Goal: Transaction & Acquisition: Purchase product/service

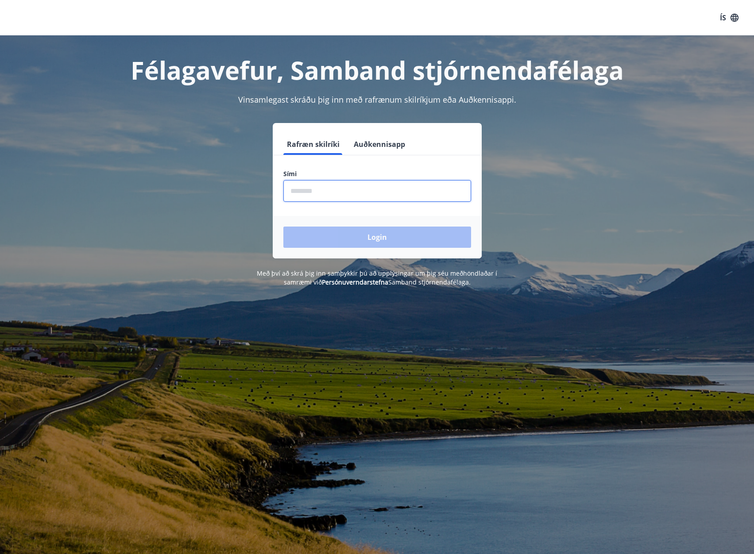
drag, startPoint x: 362, startPoint y: 191, endPoint x: 369, endPoint y: 174, distance: 18.3
click at [362, 191] on input "phone" at bounding box center [377, 191] width 188 height 22
type input "********"
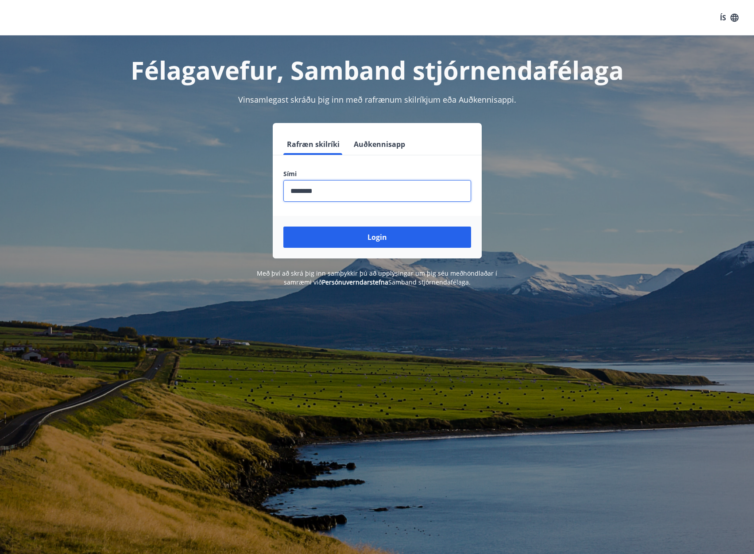
click at [408, 238] on button "Login" at bounding box center [377, 237] width 188 height 21
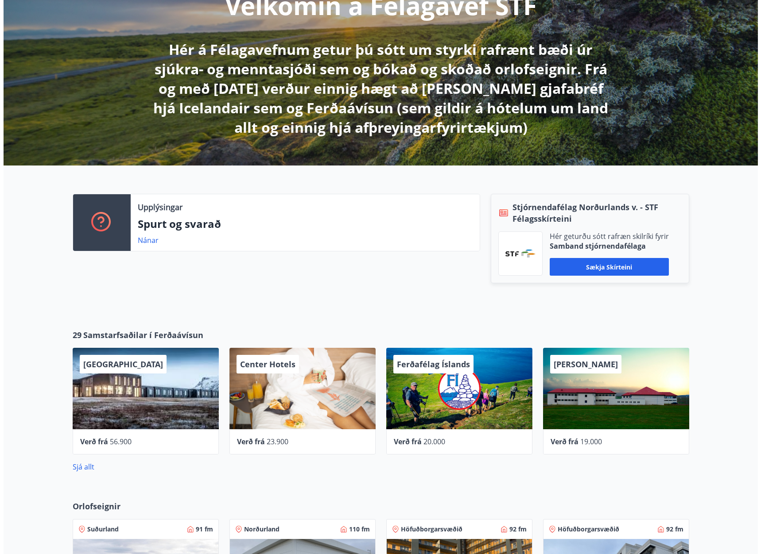
scroll to position [133, 0]
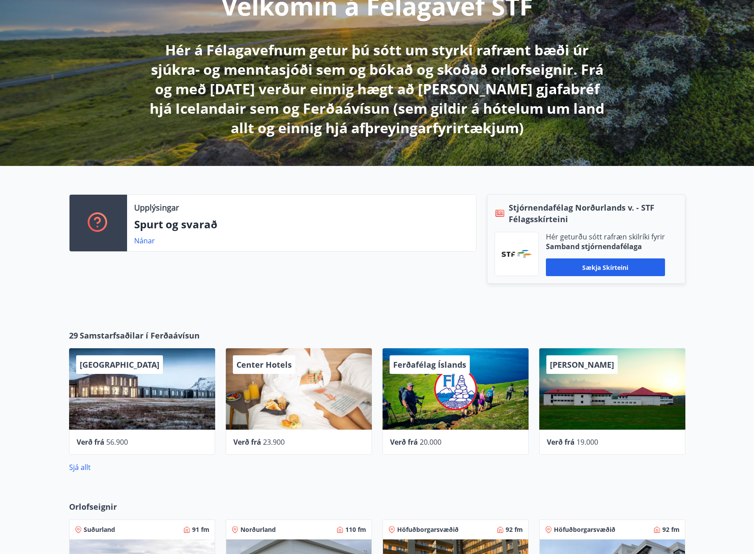
click at [602, 402] on div "[PERSON_NAME]" at bounding box center [612, 388] width 146 height 81
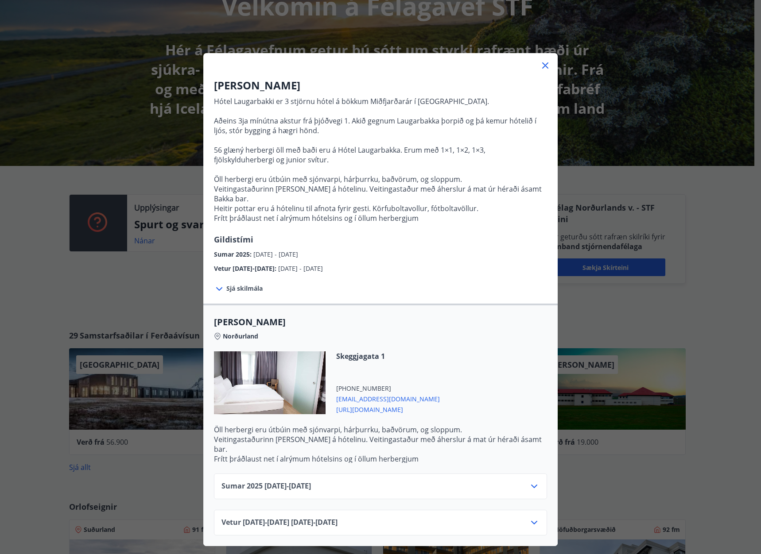
click at [704, 295] on div "Hótel Laugarbakki Hótel Laugarbakki er 3 stjörnu hótel á bökkum Miðfjarðarár í …" at bounding box center [380, 277] width 761 height 554
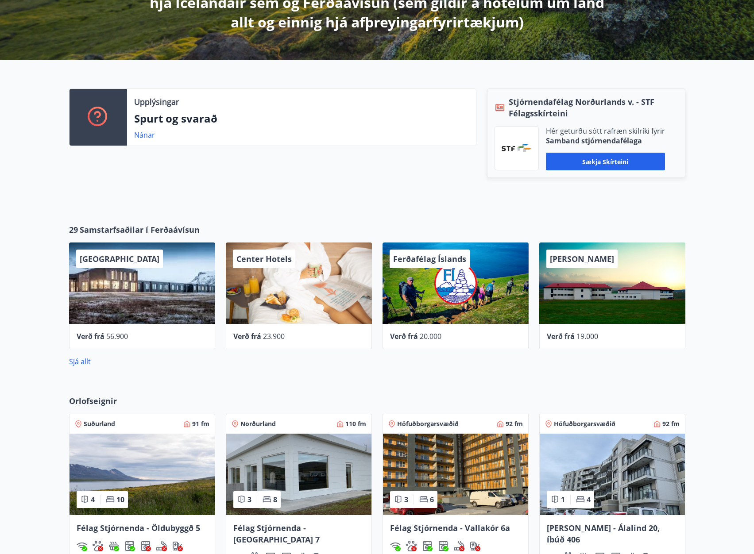
scroll to position [398, 0]
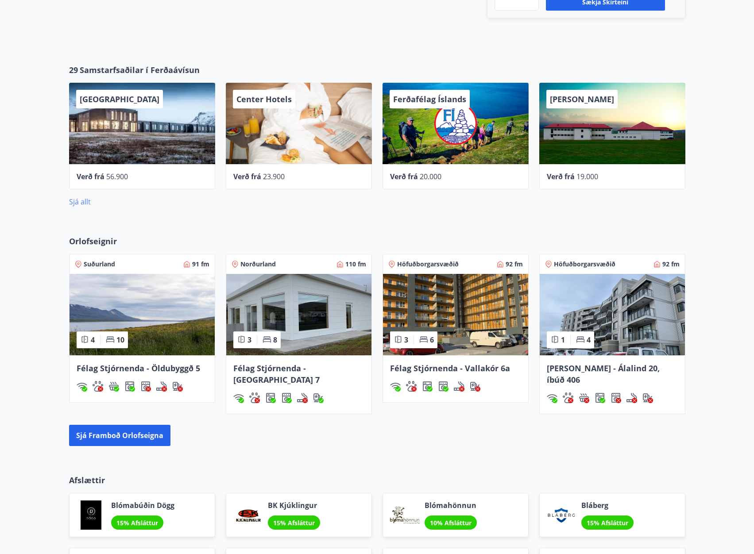
click at [75, 200] on link "Sjá allt" at bounding box center [80, 202] width 22 height 10
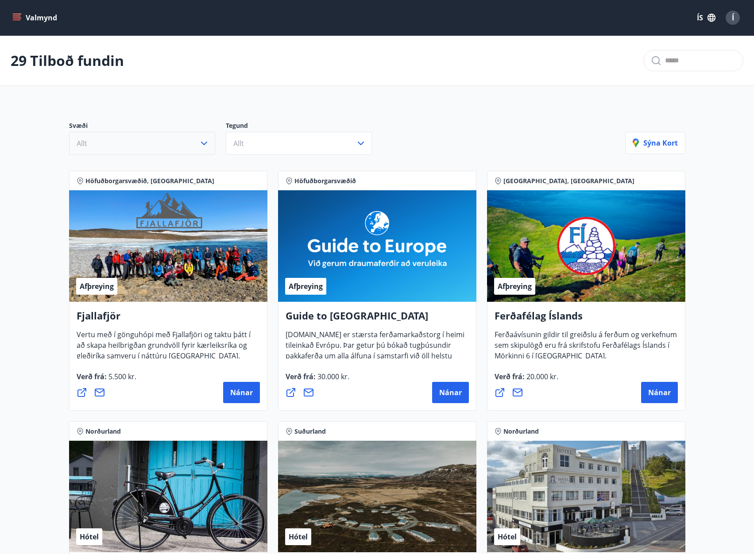
click at [175, 139] on button "Allt" at bounding box center [142, 143] width 146 height 23
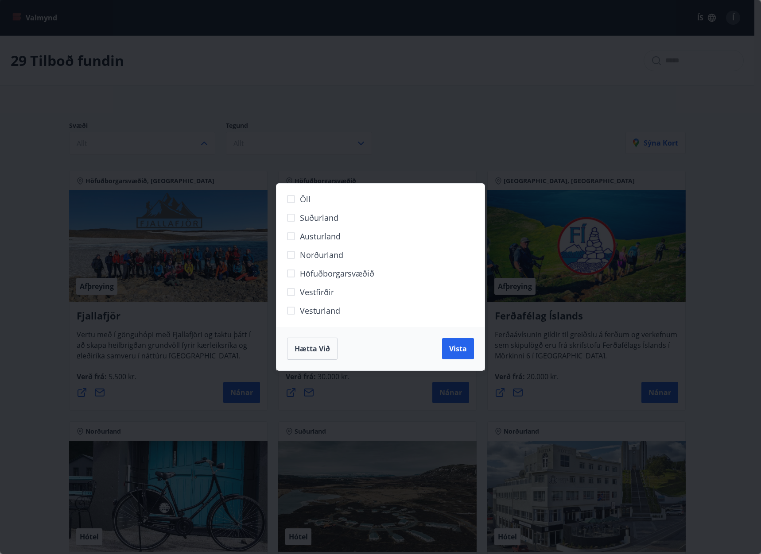
click at [316, 258] on span "Norðurland" at bounding box center [321, 255] width 43 height 12
click at [451, 352] on span "Vista" at bounding box center [458, 349] width 18 height 10
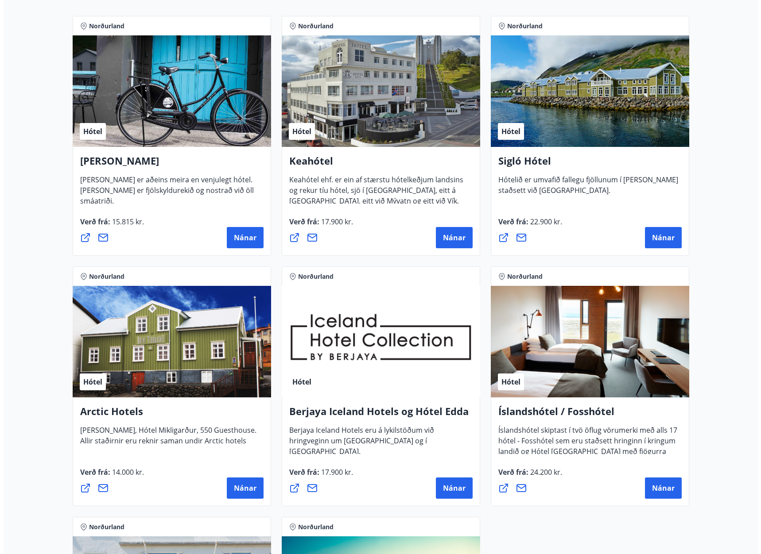
scroll to position [133, 0]
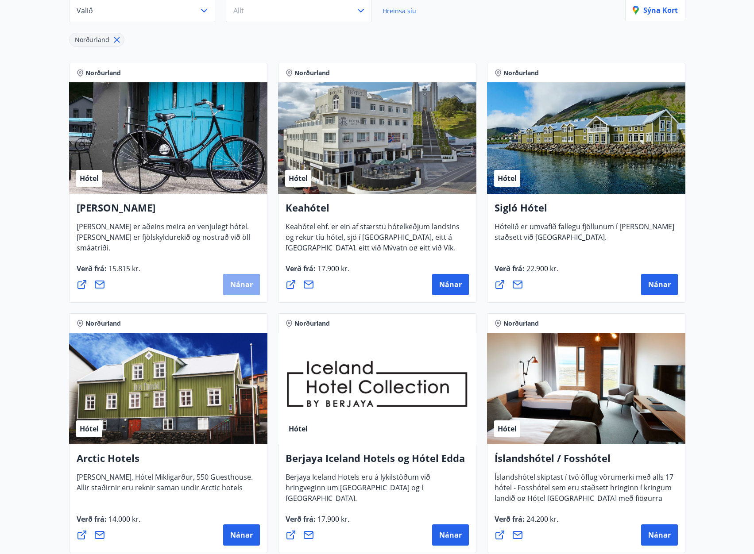
click at [234, 290] on button "Nánar" at bounding box center [241, 284] width 37 height 21
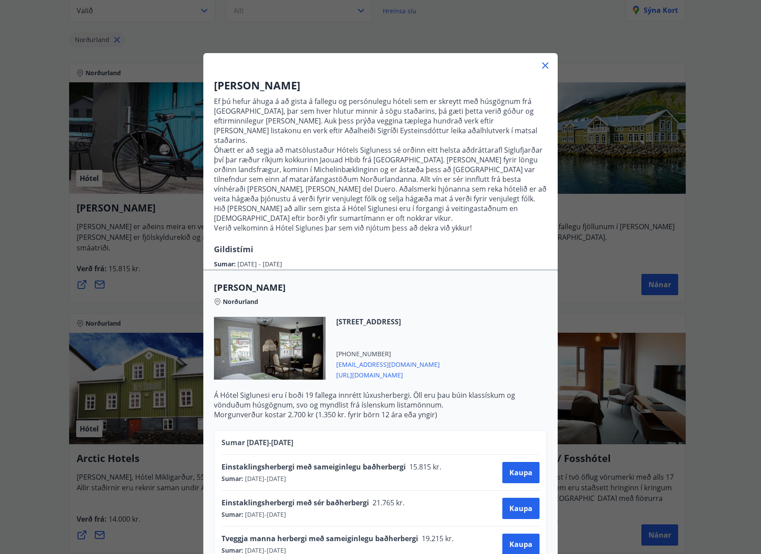
click at [542, 61] on icon at bounding box center [545, 65] width 11 height 11
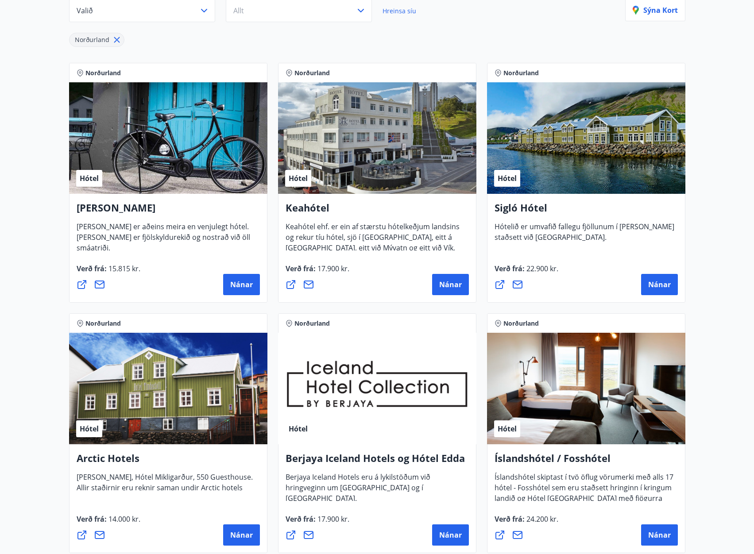
click at [641, 267] on div "Verð frá : 22.900 kr. [GEOGRAPHIC_DATA]" at bounding box center [586, 279] width 183 height 32
click at [649, 277] on button "Nánar" at bounding box center [659, 284] width 37 height 21
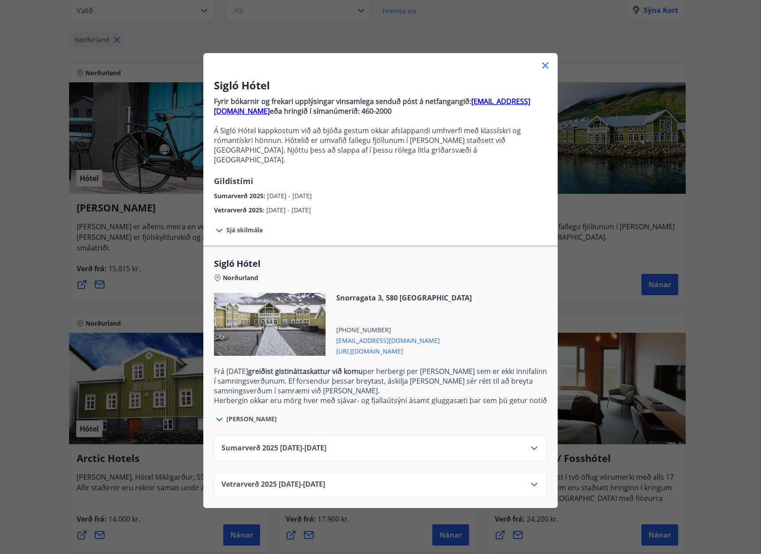
click at [529, 443] on icon at bounding box center [534, 448] width 11 height 11
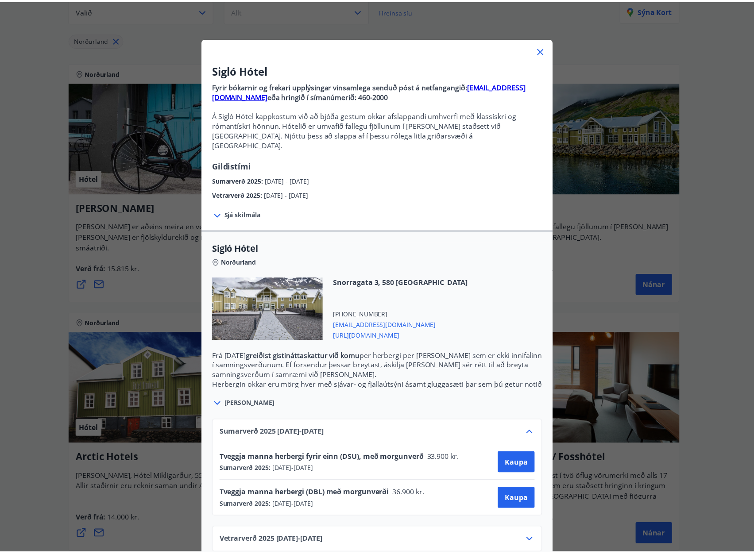
scroll to position [23, 0]
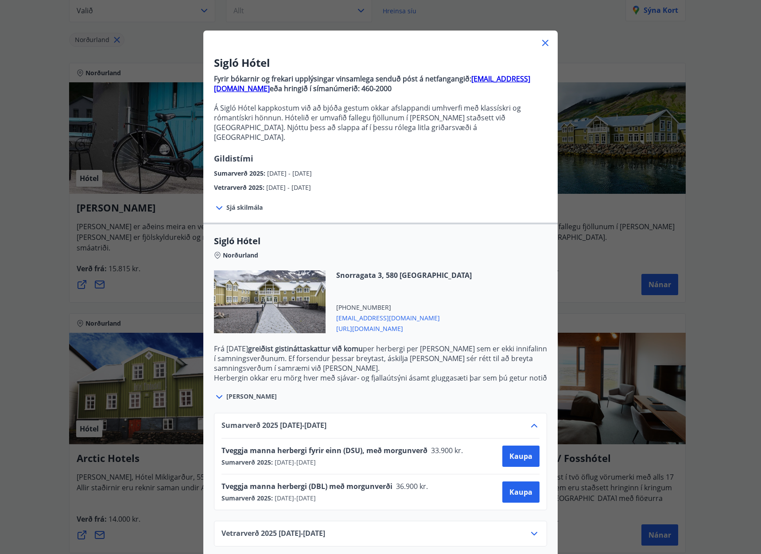
click at [541, 35] on div at bounding box center [380, 40] width 354 height 18
click at [541, 42] on icon at bounding box center [545, 43] width 11 height 11
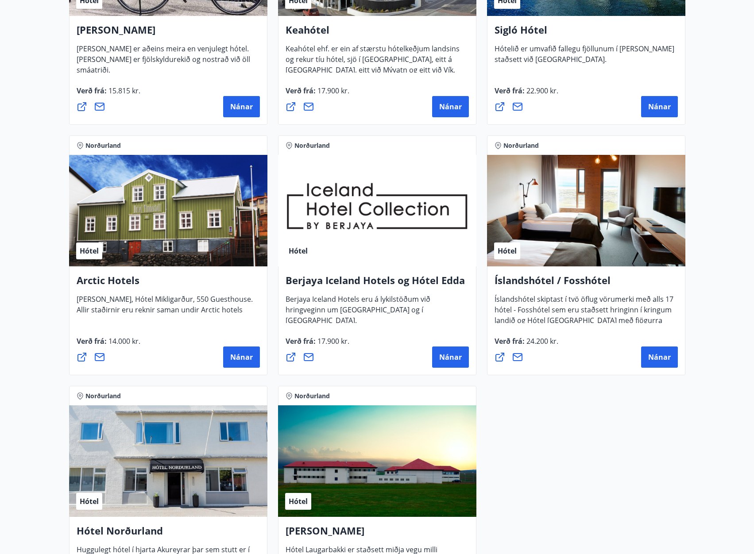
scroll to position [354, 0]
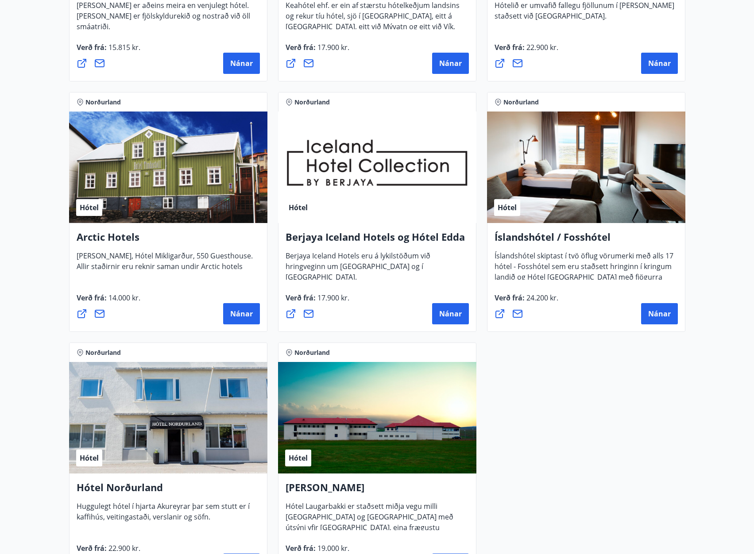
click at [589, 400] on div "Norðurland Hótel Hótel Siglunes Hótel Siglunes er aðeins meira en venjulegt hót…" at bounding box center [377, 212] width 627 height 752
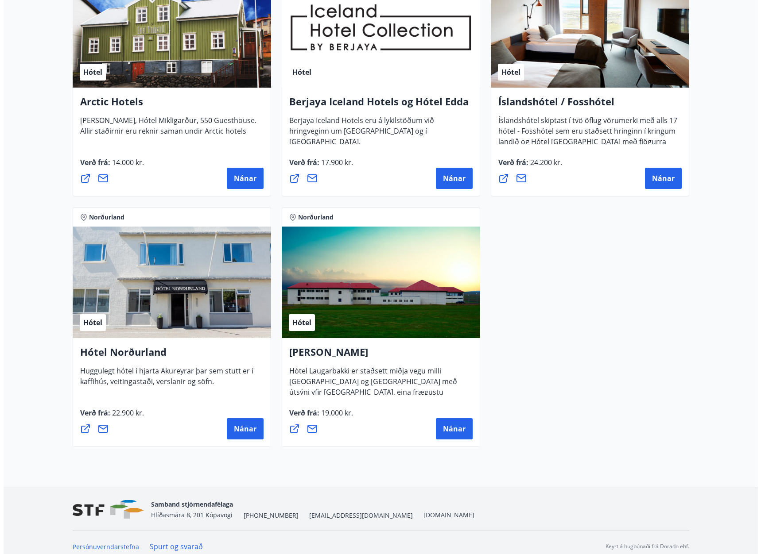
scroll to position [498, 0]
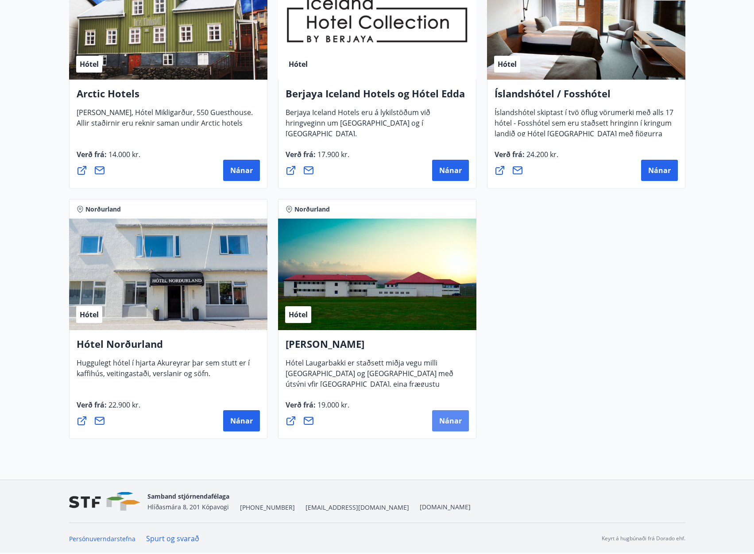
click at [460, 417] on span "Nánar" at bounding box center [450, 421] width 23 height 10
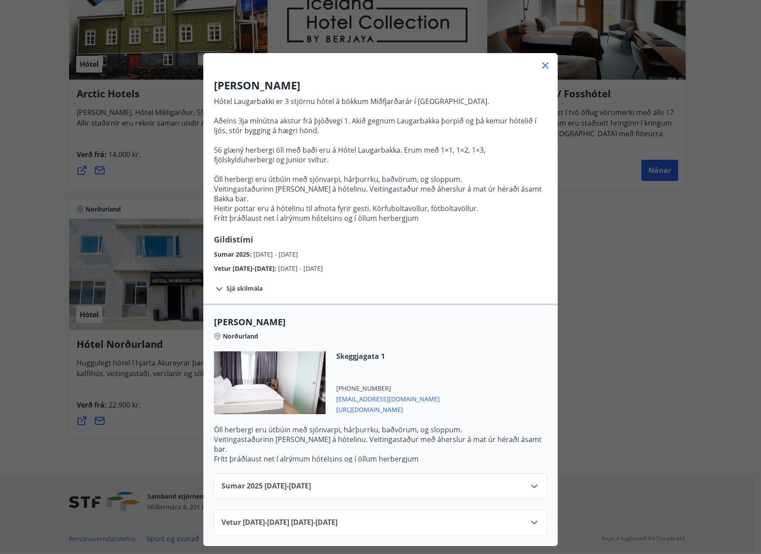
click at [522, 481] on div "Sumar [PHONE_NUMBER][DATE] - [DATE]" at bounding box center [380, 490] width 318 height 18
click at [532, 481] on icon at bounding box center [534, 486] width 11 height 11
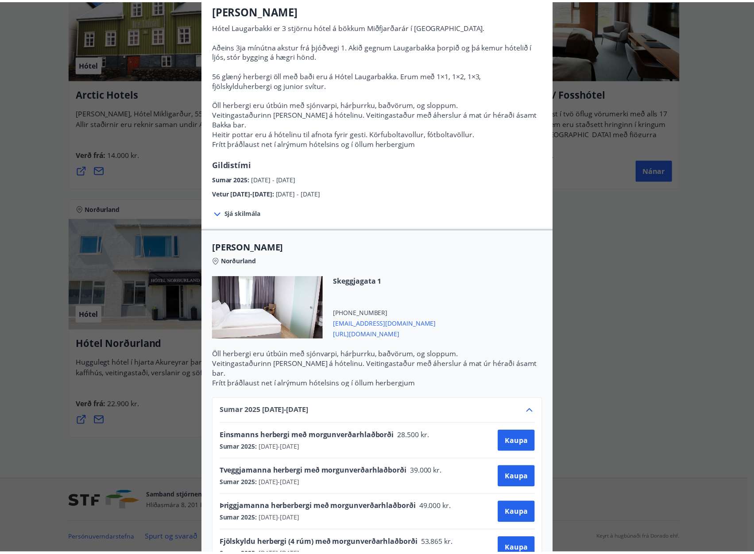
scroll to position [124, 0]
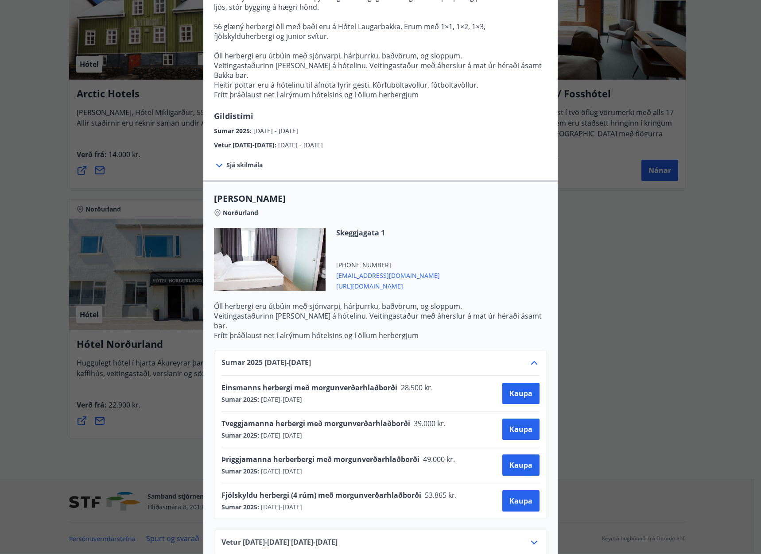
click at [23, 76] on div "Hótel Laugarbakki Hótel Laugarbakki er 3 stjörnu hótel á bökkum Miðfjarðarár í …" at bounding box center [380, 153] width 761 height 554
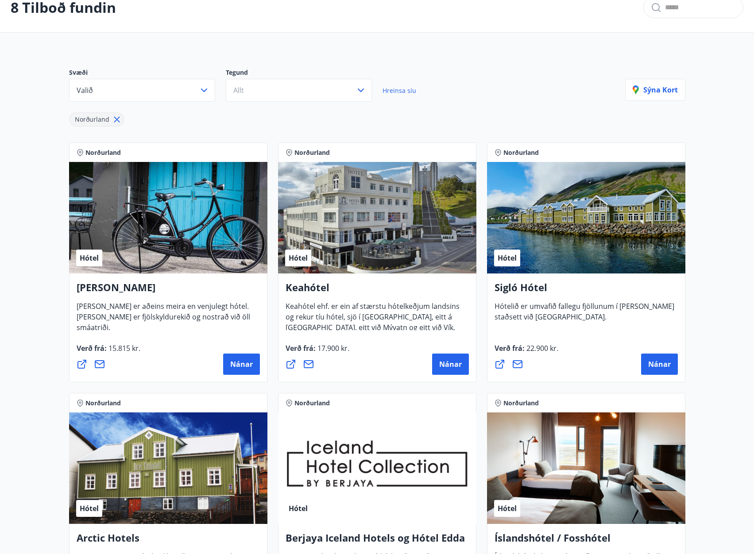
scroll to position [0, 0]
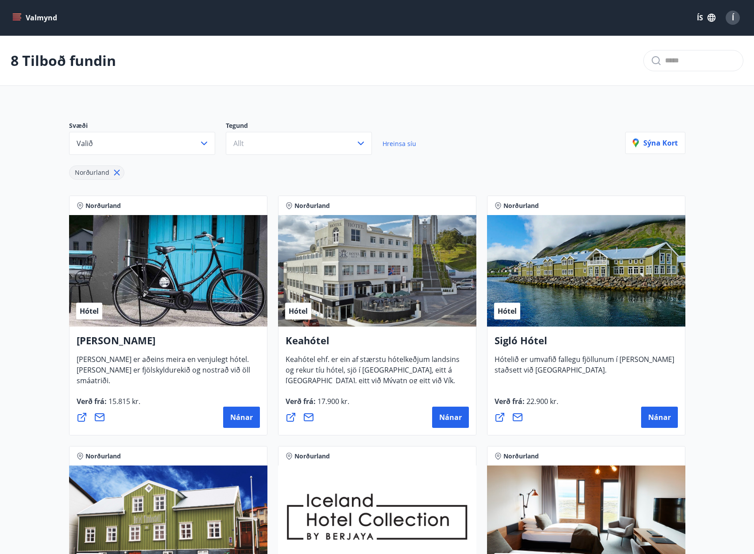
click at [15, 15] on icon "menu" at bounding box center [16, 17] width 9 height 9
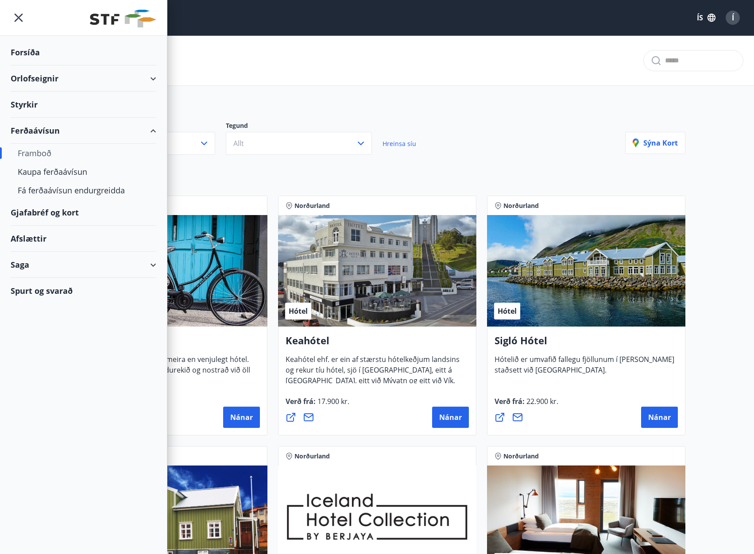
click at [23, 66] on div "Styrkir" at bounding box center [84, 52] width 146 height 26
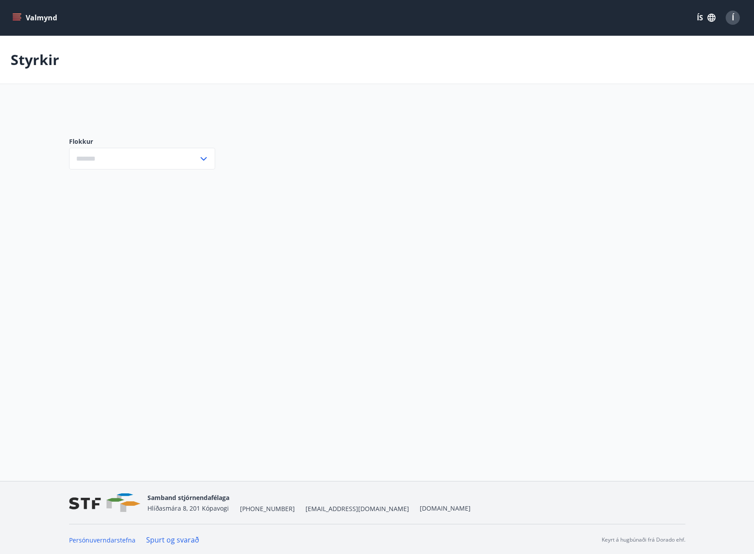
type input "***"
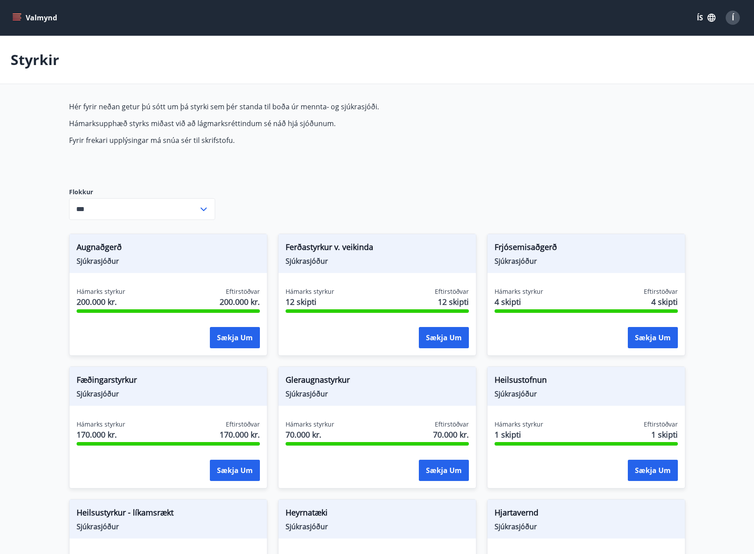
click at [201, 210] on icon at bounding box center [203, 209] width 11 height 11
click at [202, 209] on icon at bounding box center [204, 210] width 6 height 4
click at [21, 18] on button "Valmynd" at bounding box center [36, 18] width 50 height 16
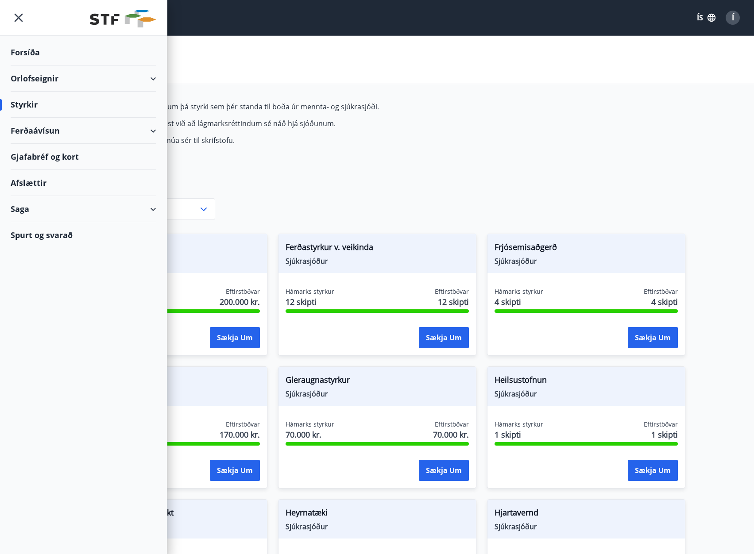
click at [155, 77] on div "Orlofseignir" at bounding box center [84, 79] width 146 height 26
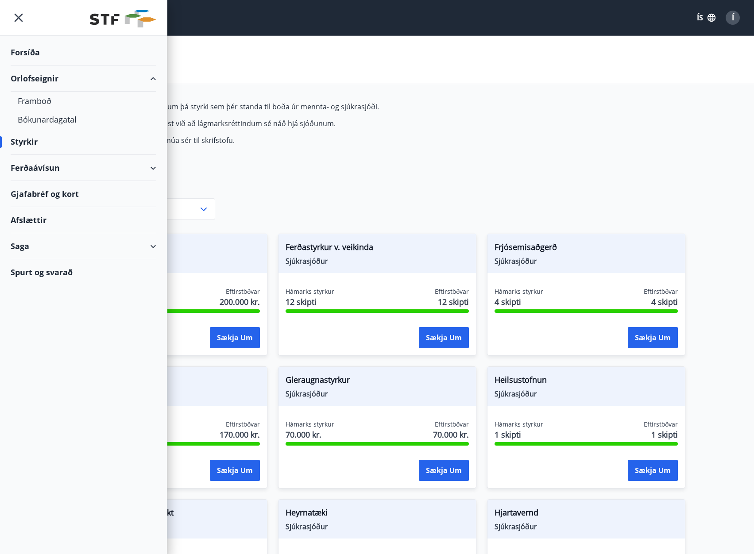
click at [150, 164] on div "Ferðaávísun" at bounding box center [84, 168] width 146 height 26
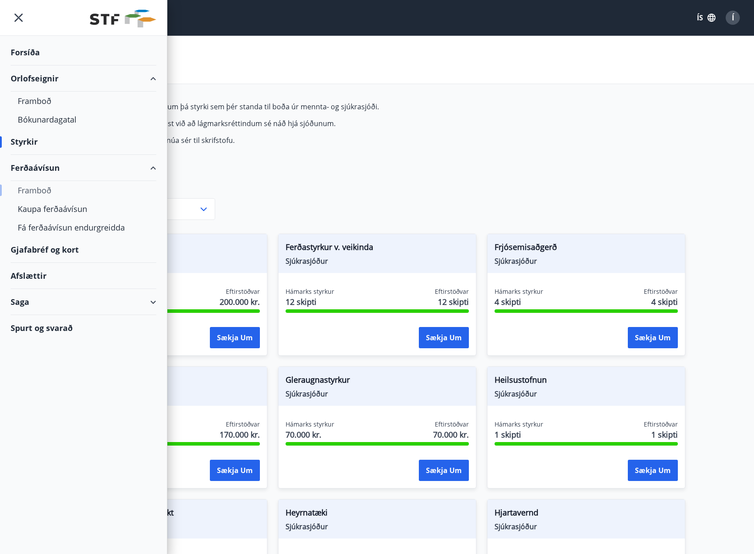
click at [41, 193] on div "Framboð" at bounding box center [83, 190] width 131 height 19
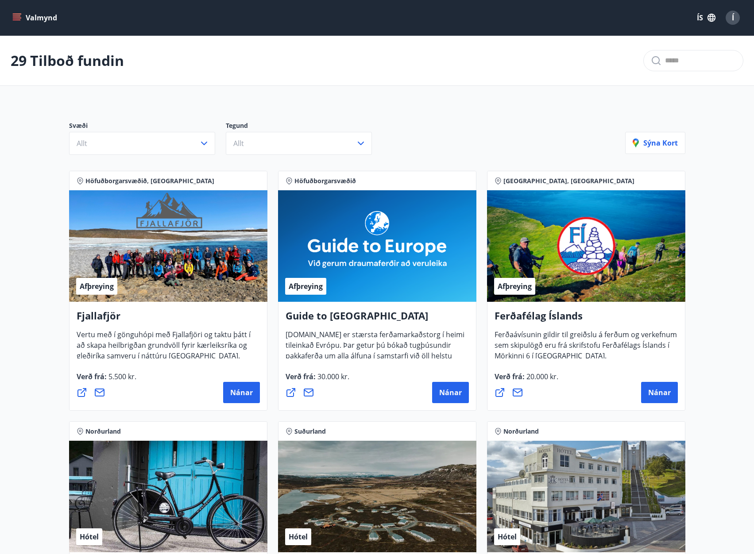
click at [22, 17] on button "Valmynd" at bounding box center [36, 18] width 50 height 16
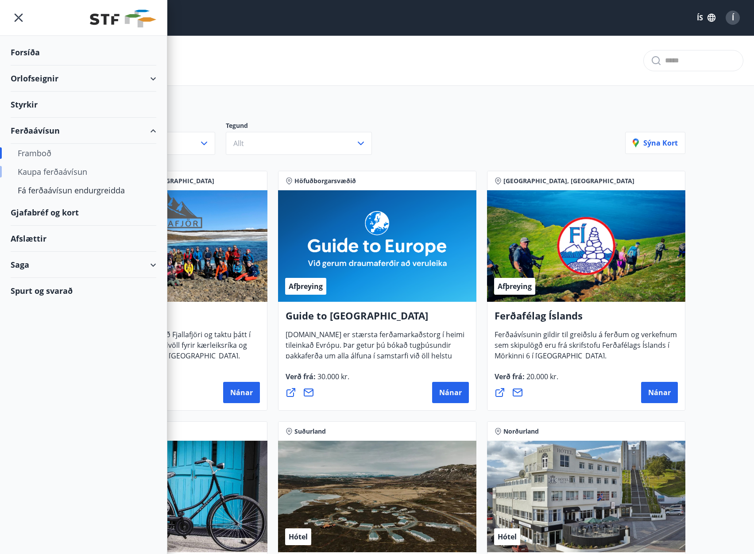
click at [60, 171] on div "Kaupa ferðaávísun" at bounding box center [83, 171] width 131 height 19
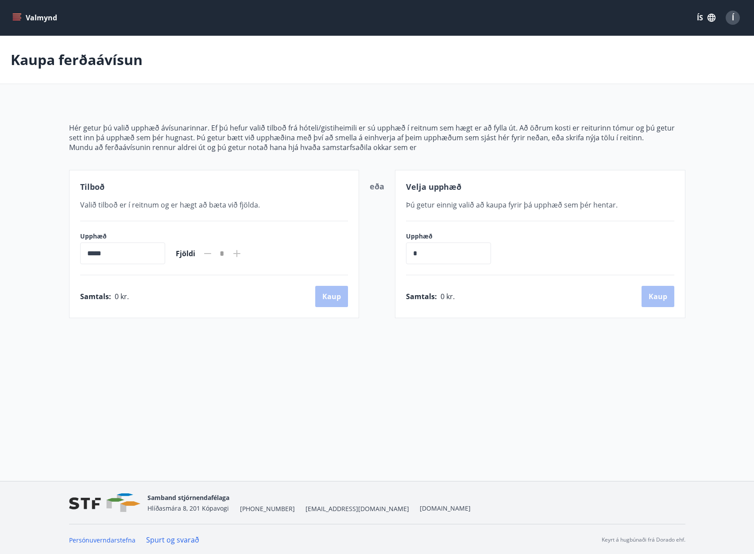
click at [164, 259] on input "*****" at bounding box center [122, 254] width 85 height 22
click at [164, 253] on input "*****" at bounding box center [122, 254] width 85 height 22
click at [225, 255] on div "*" at bounding box center [222, 253] width 19 height 15
click at [242, 252] on icon at bounding box center [237, 253] width 11 height 11
click at [112, 251] on input "*****" at bounding box center [122, 254] width 85 height 22
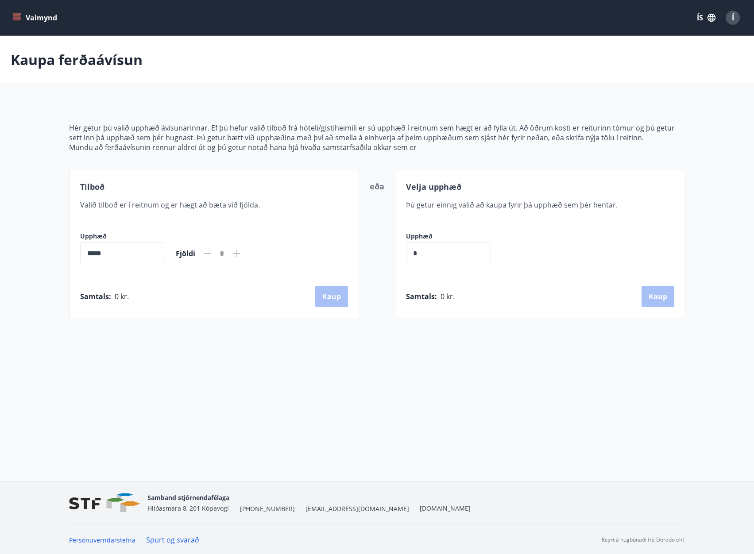
click at [95, 253] on input "*****" at bounding box center [122, 254] width 85 height 22
click at [88, 251] on input "*****" at bounding box center [122, 254] width 85 height 22
click at [460, 254] on input "*" at bounding box center [448, 254] width 85 height 22
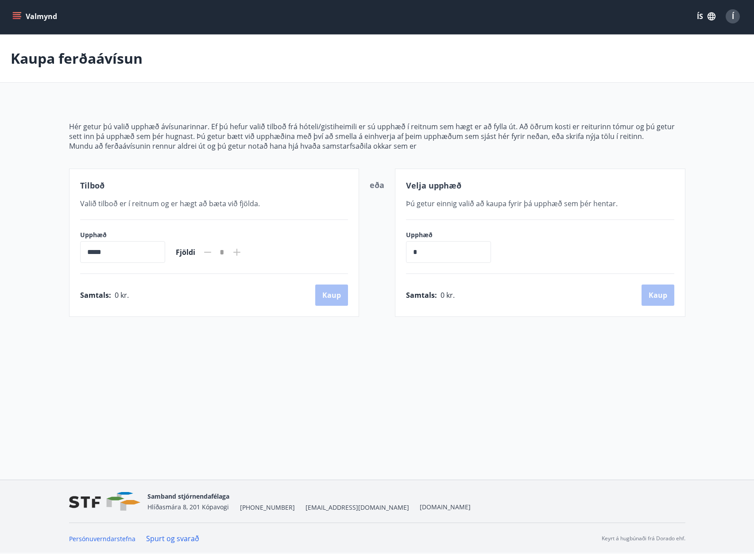
drag, startPoint x: 441, startPoint y: 354, endPoint x: 445, endPoint y: 267, distance: 87.3
click at [441, 352] on div "Valmynd ÍS Í [PERSON_NAME] ferðaávísun Hér getur þú valið upphæð ávísunarinnar.…" at bounding box center [377, 239] width 754 height 481
drag, startPoint x: 446, startPoint y: 255, endPoint x: 350, endPoint y: 249, distance: 96.3
click at [359, 249] on div "Tilboð Valið tilboð er í reitnum og er hægt að [PERSON_NAME] við fjölda. Upphæð…" at bounding box center [377, 243] width 616 height 148
type input "*******"
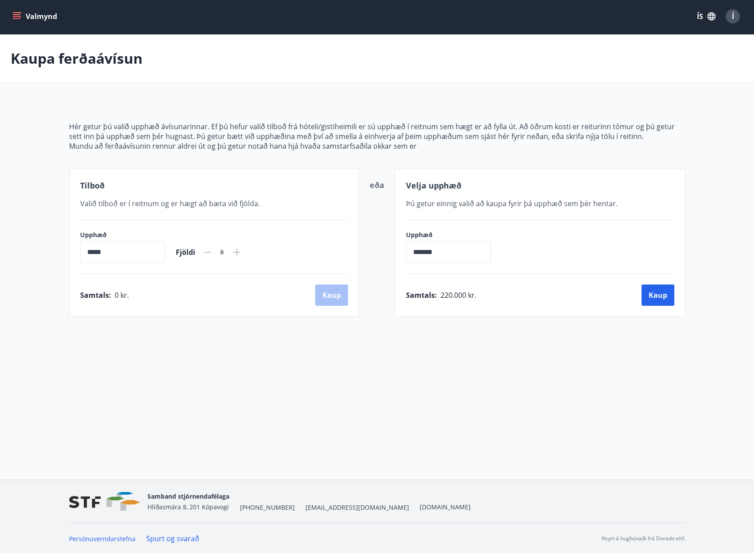
click at [449, 389] on div "Valmynd ÍS Í [PERSON_NAME] ferðaávísun Hér getur þú valið upphæð ávísunarinnar.…" at bounding box center [377, 239] width 754 height 481
